Goal: Find specific page/section: Find specific page/section

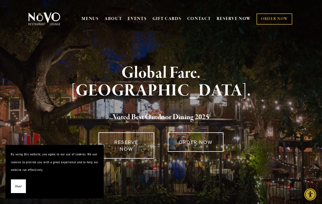
click at [89, 29] on div "MENUS BRUNCH LUNCH LATE LUNCH DINNER KID'S DESSERT WINE COCKTAILS BEER SPIRITS …" at bounding box center [161, 19] width 322 height 28
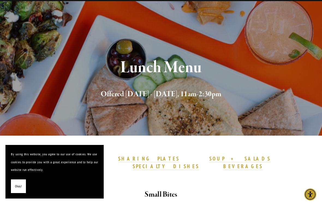
scroll to position [32, 0]
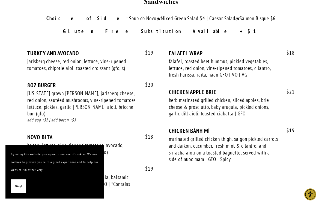
scroll to position [862, 0]
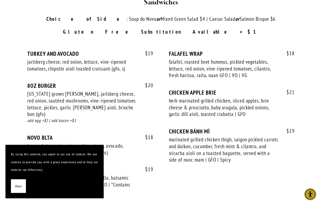
click at [194, 171] on div "$ 19 TURKEY AND AVOCADO jarlsberg cheese, red onion, lettuce, vine-ripened toma…" at bounding box center [160, 127] width 267 height 155
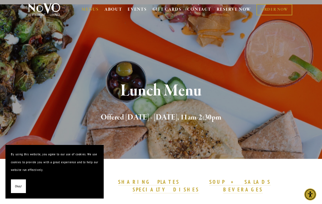
scroll to position [0, 0]
